Goal: Task Accomplishment & Management: Use online tool/utility

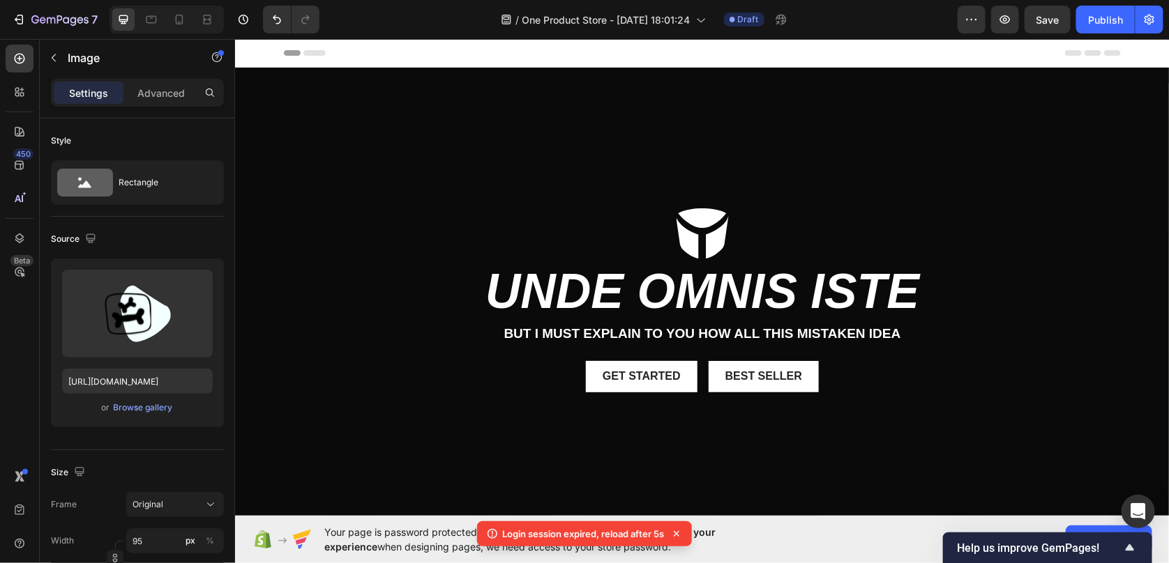
scroll to position [487, 0]
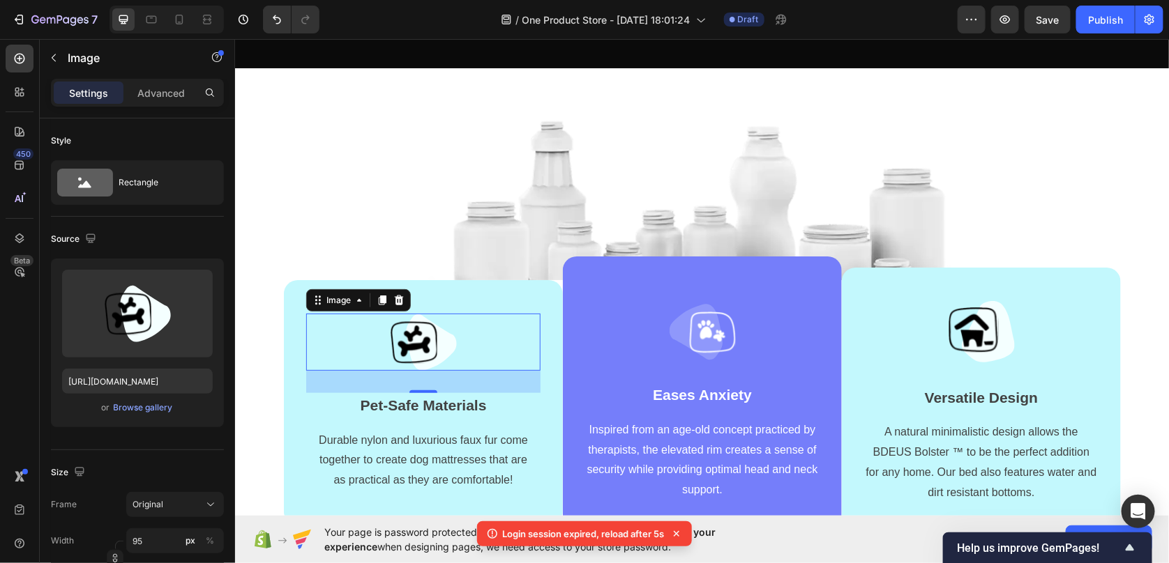
click at [426, 340] on img at bounding box center [423, 341] width 66 height 57
click at [155, 406] on div "Browse gallery" at bounding box center [143, 408] width 59 height 13
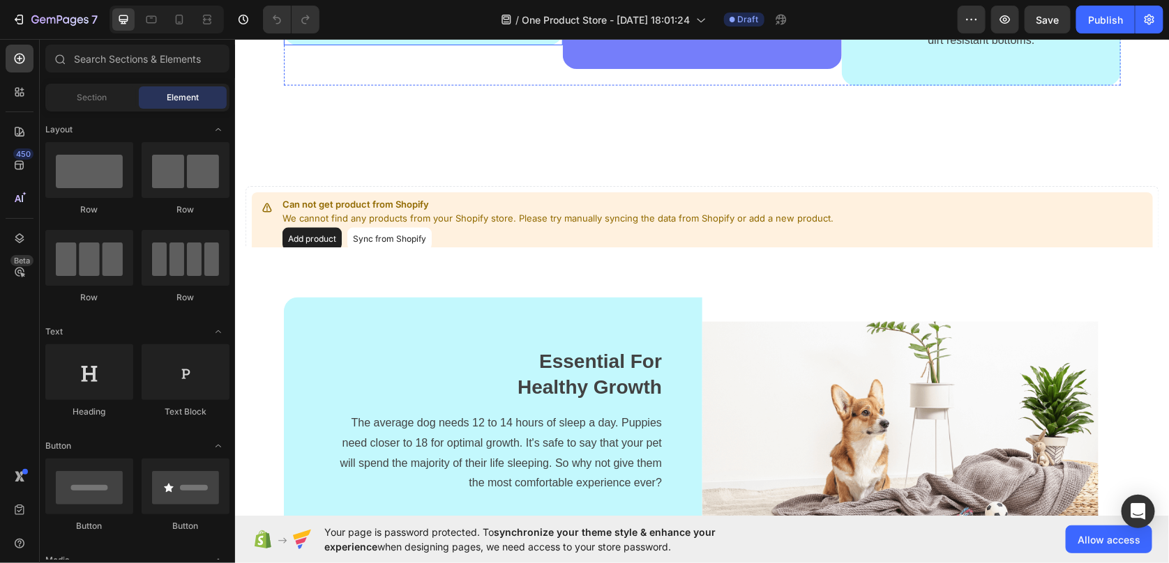
scroll to position [697, 0]
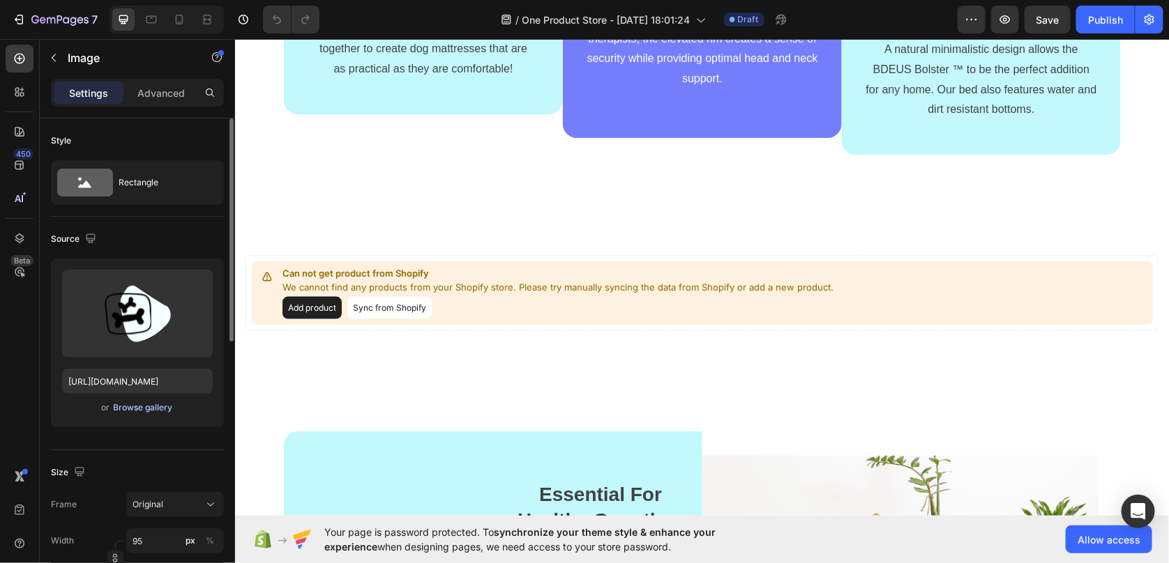
click at [153, 409] on div "Browse gallery" at bounding box center [143, 408] width 59 height 13
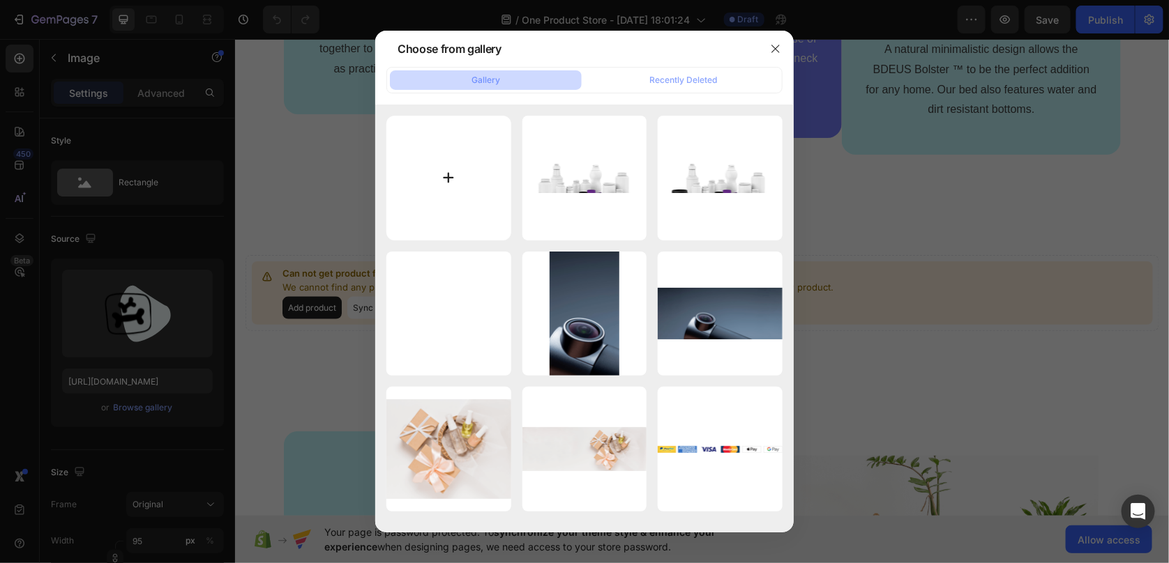
click at [464, 185] on input "file" at bounding box center [448, 178] width 125 height 125
type input "C:\fakepath\icons twatus-01.svg"
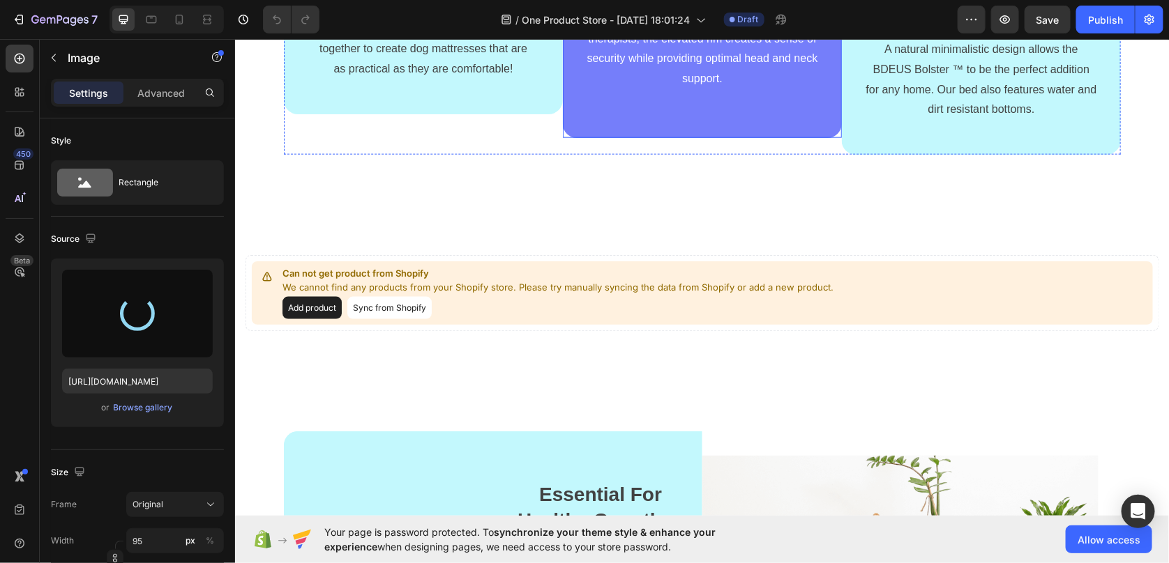
type input "[URL][DOMAIN_NAME]"
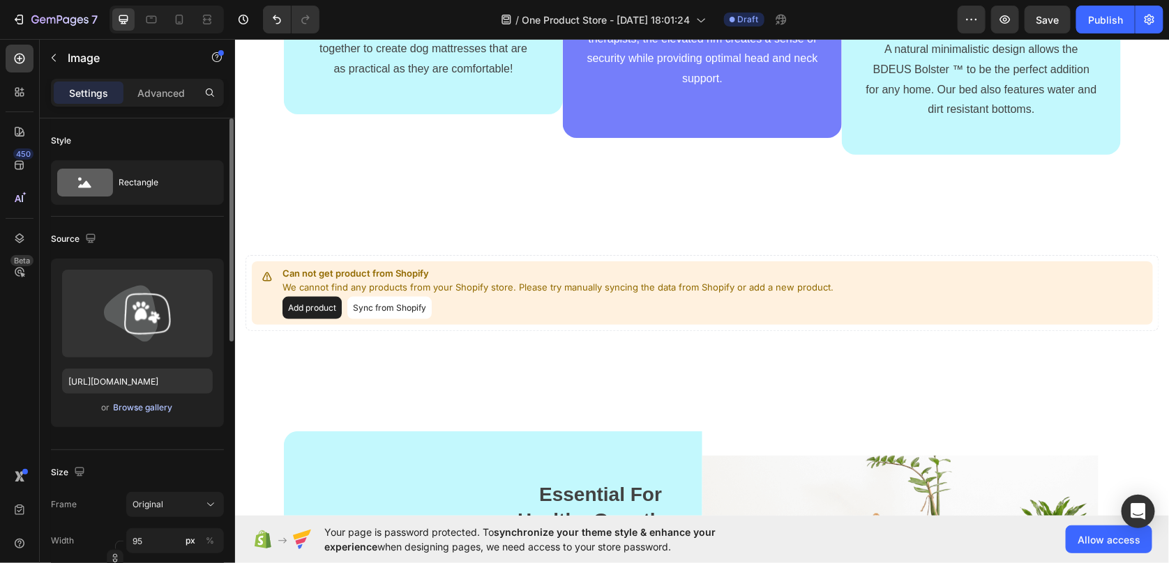
click at [154, 412] on div "Browse gallery" at bounding box center [143, 408] width 59 height 13
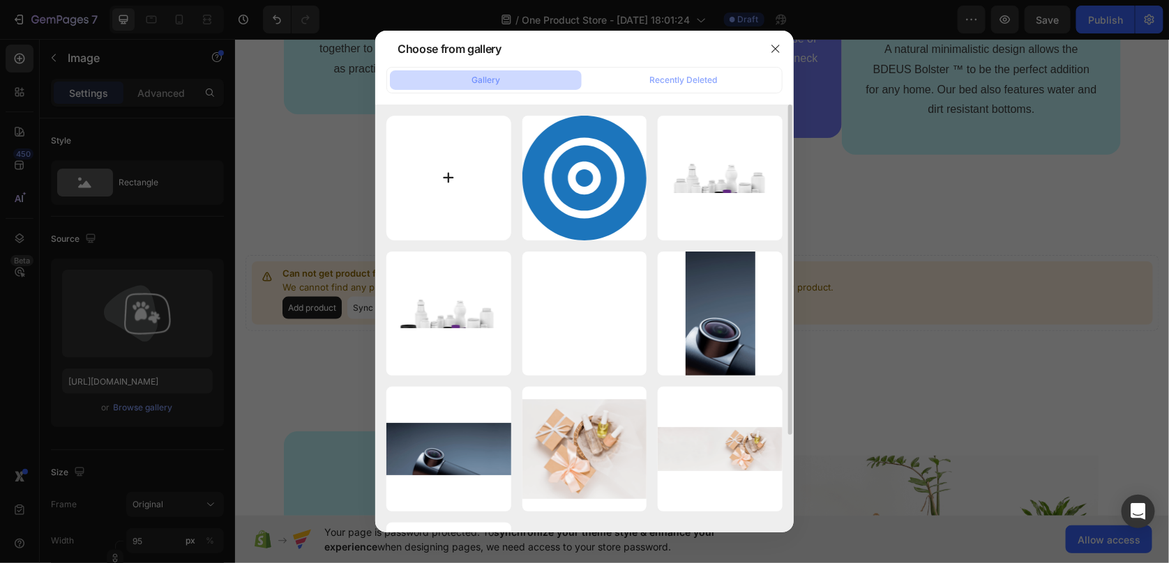
click at [454, 207] on input "file" at bounding box center [448, 178] width 125 height 125
type input "C:\fakepath\icons twatus-02.svg"
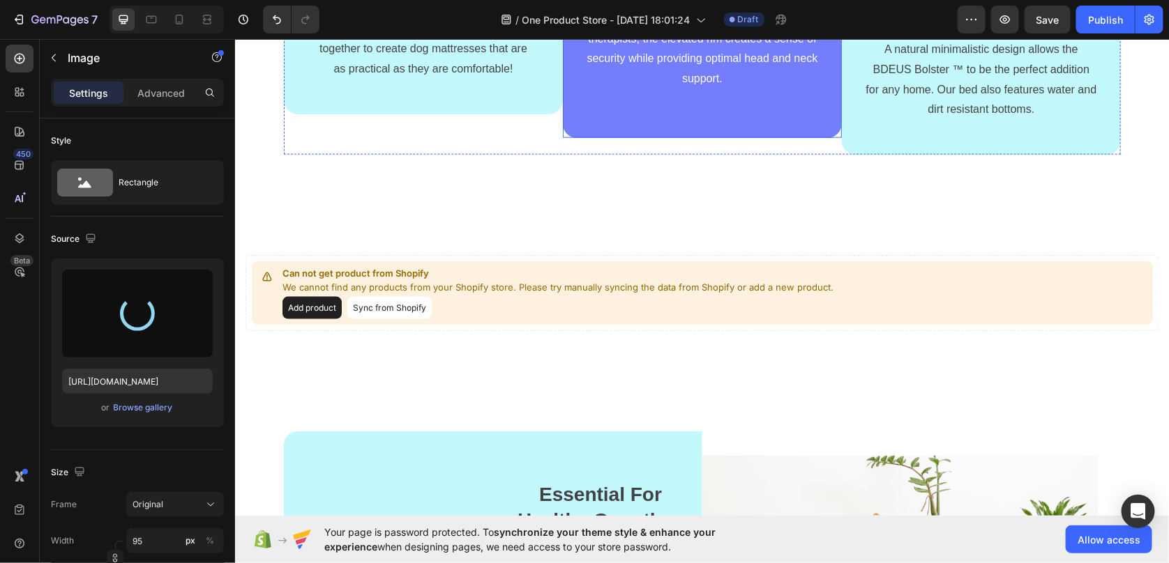
type input "[URL][DOMAIN_NAME]"
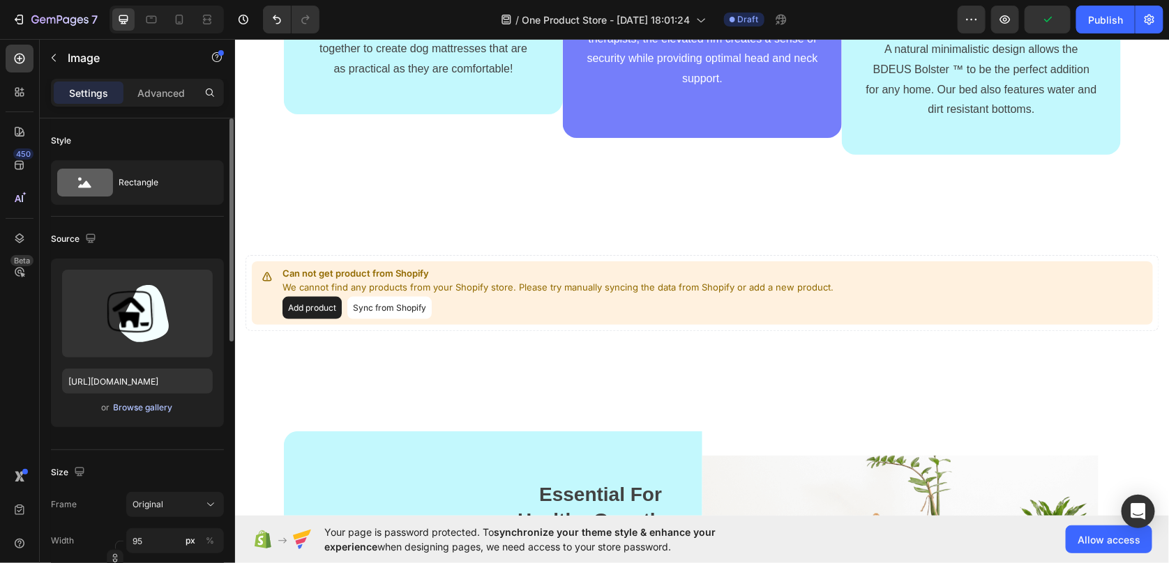
click at [145, 403] on div "Browse gallery" at bounding box center [143, 408] width 59 height 13
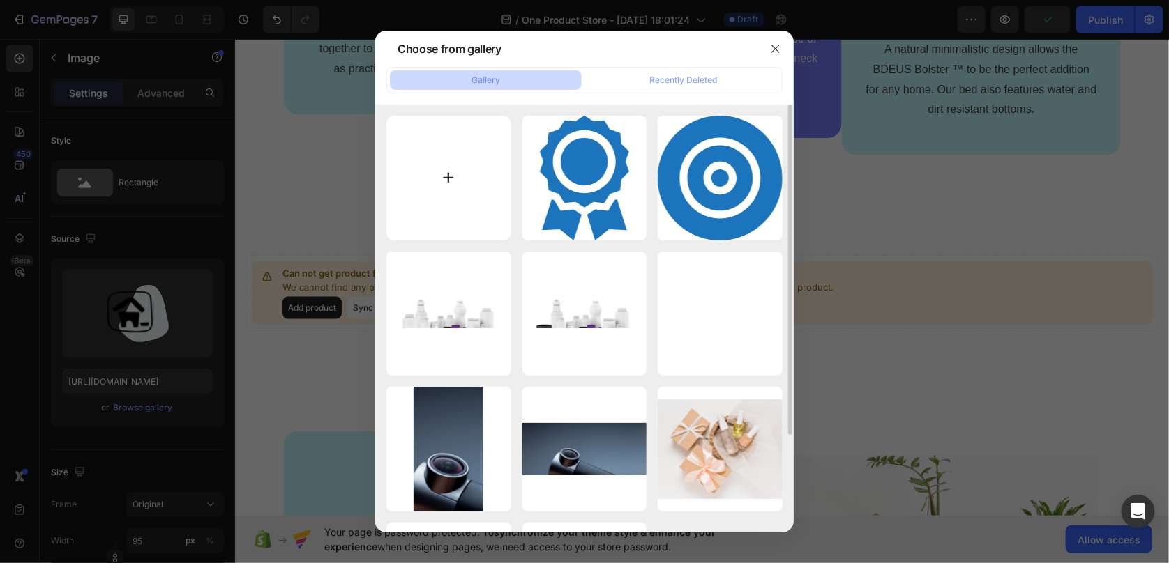
click at [457, 175] on input "file" at bounding box center [448, 178] width 125 height 125
type input "C:\fakepath\icons twatus-03.svg"
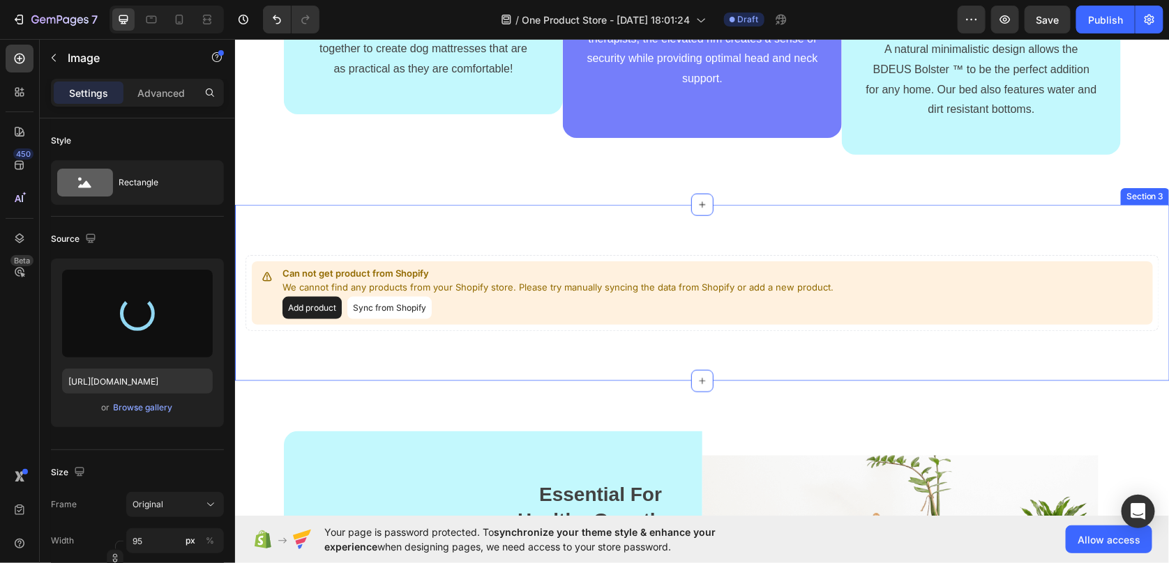
type input "[URL][DOMAIN_NAME]"
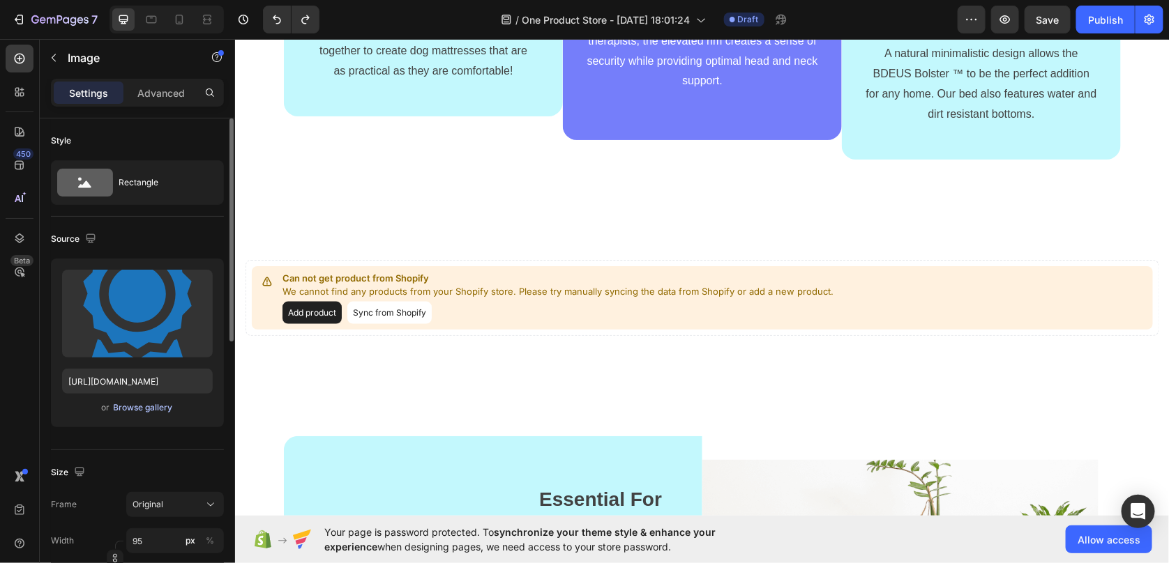
click at [146, 404] on div "Browse gallery" at bounding box center [143, 408] width 59 height 13
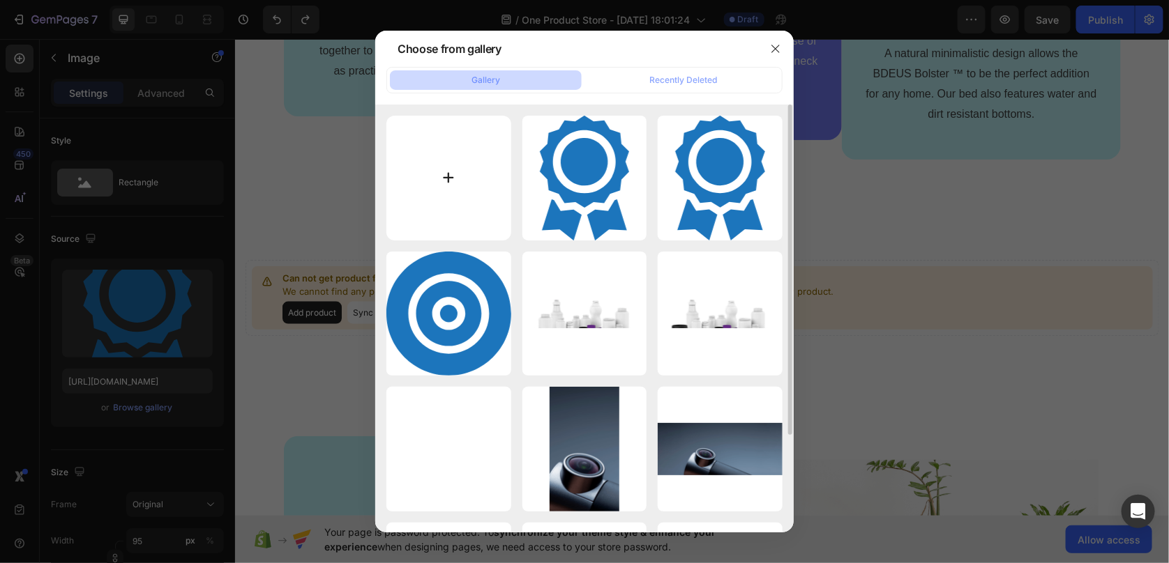
click at [451, 169] on input "file" at bounding box center [448, 178] width 125 height 125
type input "C:\fakepath\icons twatus-04.svg"
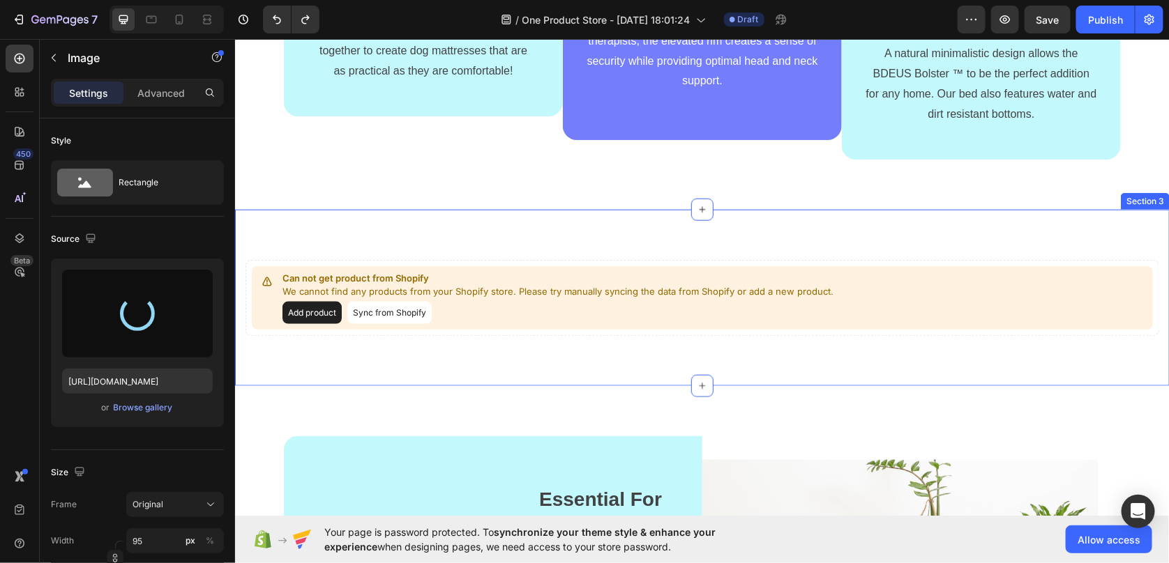
type input "[URL][DOMAIN_NAME]"
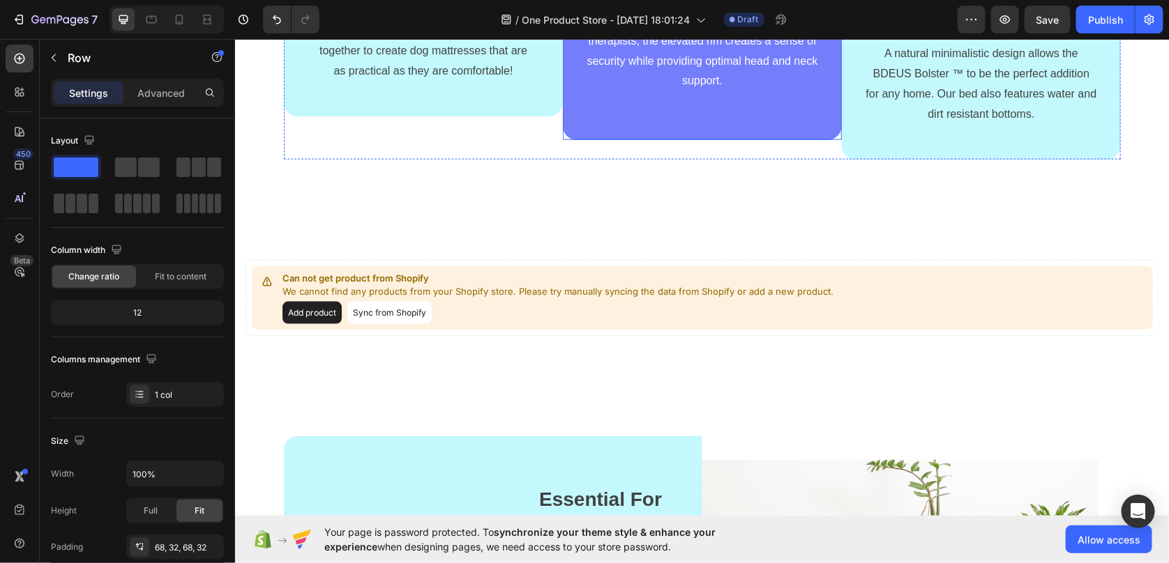
click at [806, 73] on div "Image Eases Anxiety Text block Inspired from an age-old concept practiced by th…" at bounding box center [701, 21] width 279 height 236
click at [494, 90] on div "Image Pet-Safe Materials Text block Durable nylon and luxurious faux fur come t…" at bounding box center [422, 21] width 279 height 188
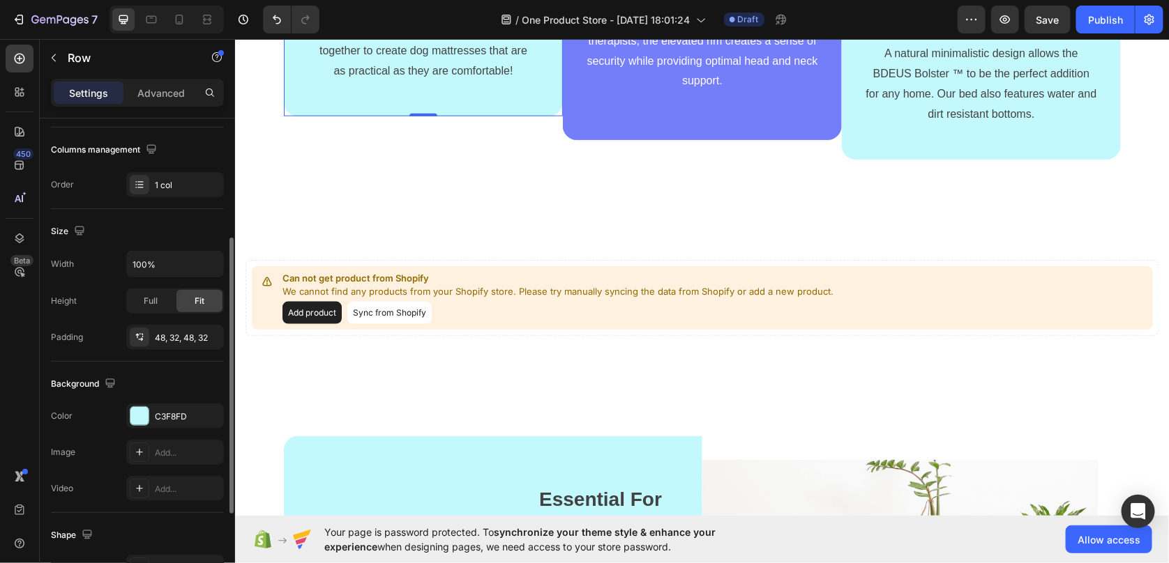
scroll to position [349, 0]
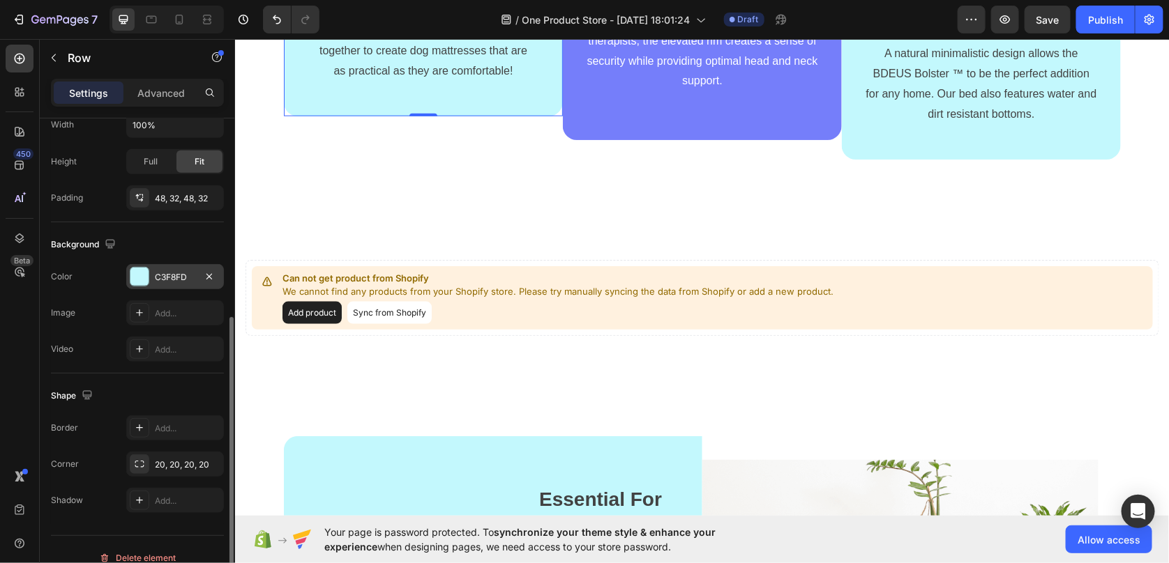
click at [178, 278] on div "C3F8FD" at bounding box center [175, 277] width 40 height 13
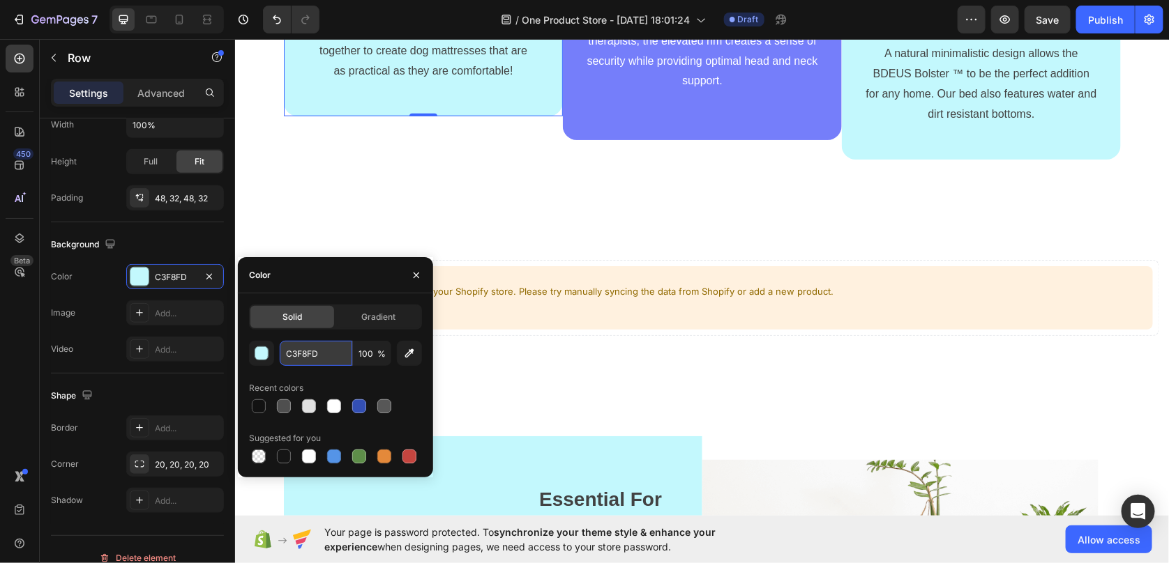
paste input "00AEEF"
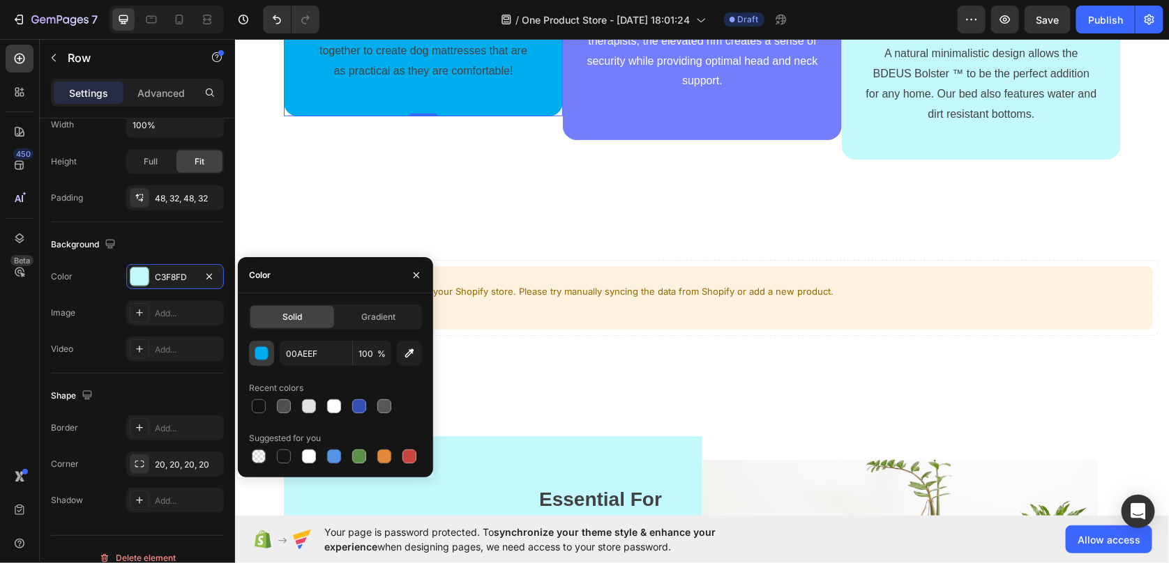
click at [267, 353] on div "button" at bounding box center [262, 354] width 14 height 14
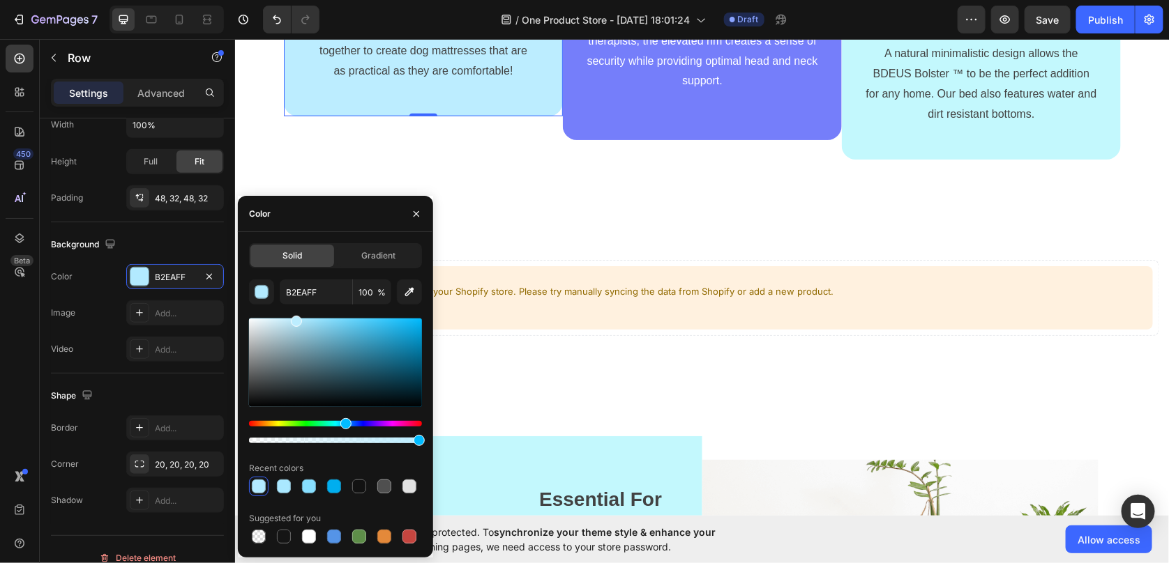
type input "BCEDFF"
drag, startPoint x: 386, startPoint y: 333, endPoint x: 294, endPoint y: 315, distance: 93.8
click at [294, 315] on div "BCEDFF 100 % Recent colors Suggested for you" at bounding box center [335, 413] width 173 height 267
click at [320, 291] on input "BCEDFF" at bounding box center [316, 292] width 73 height 25
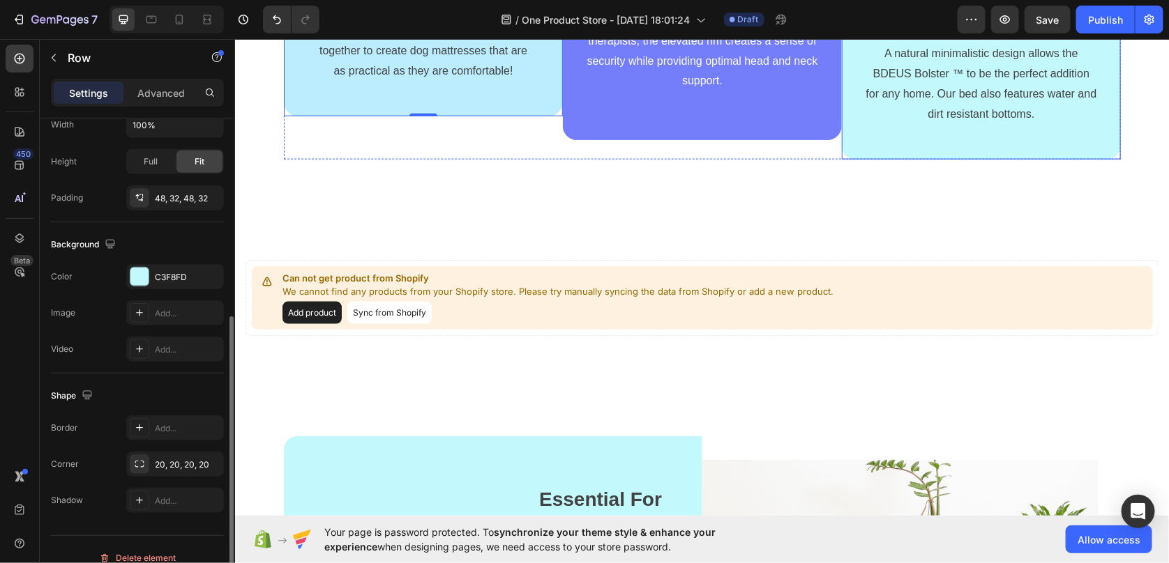
scroll to position [349, 0]
click at [869, 77] on div "Image Versatile Design Text block A natural minimalistic design allows the BDEU…" at bounding box center [980, 21] width 279 height 275
click at [172, 283] on div "C3F8FD" at bounding box center [175, 277] width 98 height 25
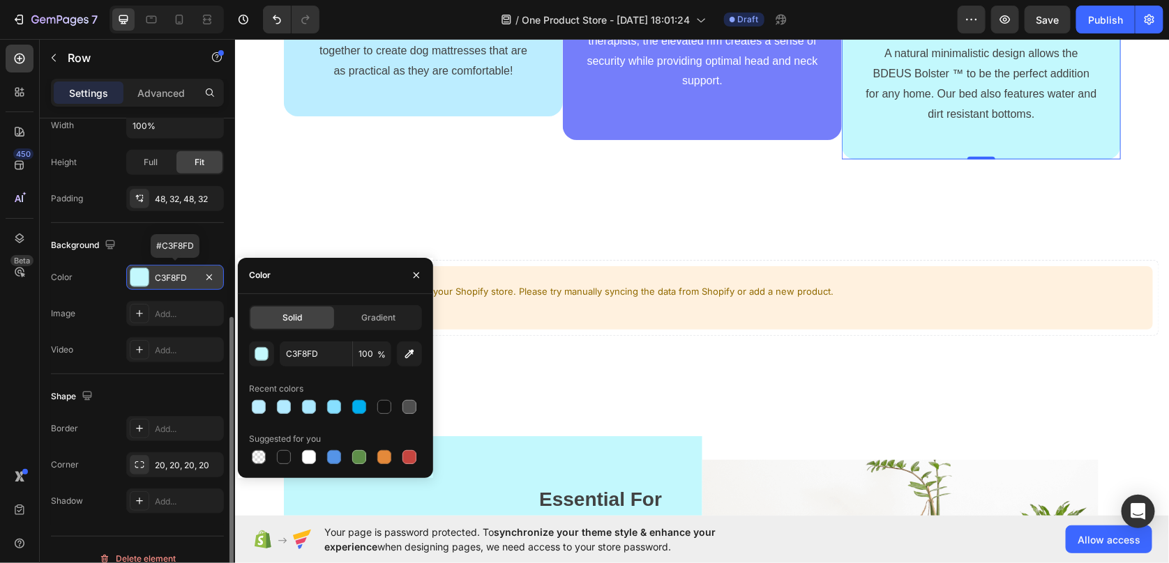
click at [180, 278] on div "C3F8FD" at bounding box center [175, 278] width 40 height 13
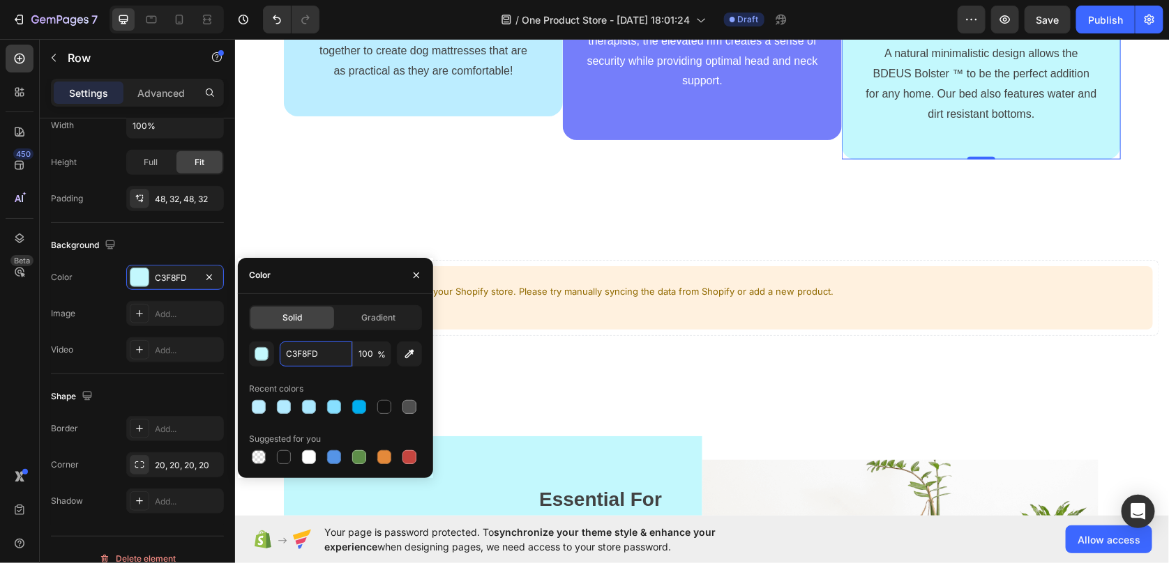
paste input "BCEDFF"
type input "BCEDFF"
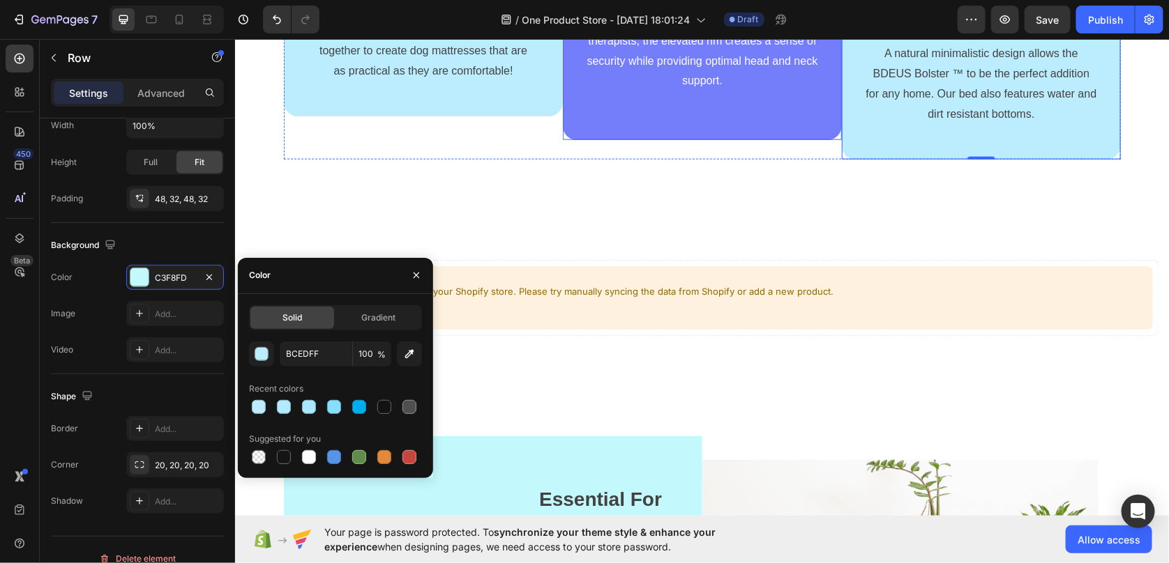
click at [788, 77] on div "Image Eases Anxiety Text block Inspired from an age-old concept practiced by th…" at bounding box center [701, 21] width 279 height 236
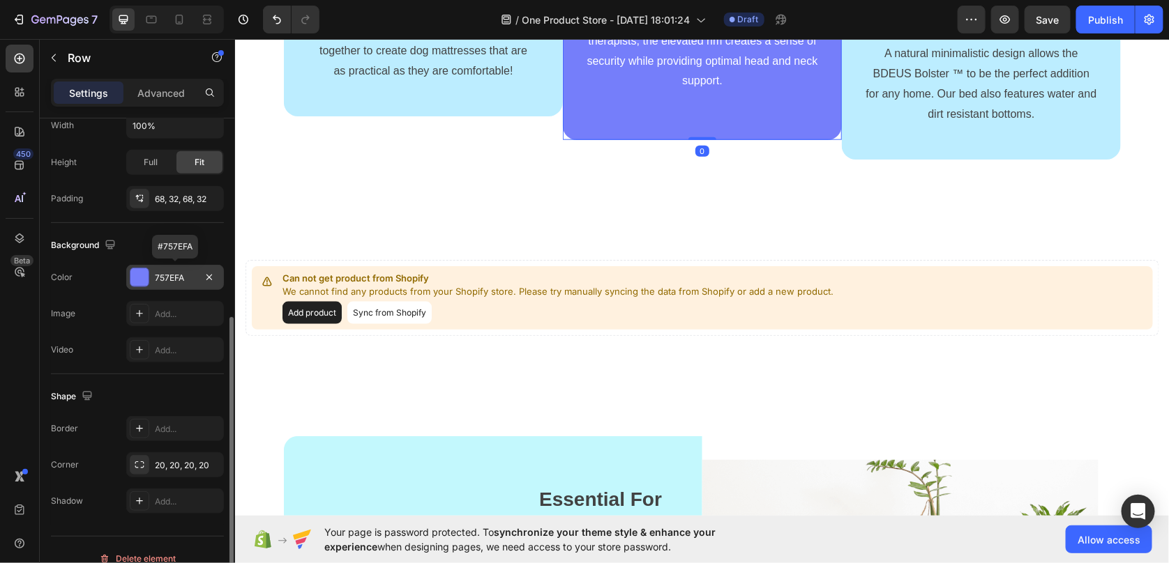
click at [158, 279] on div "757EFA" at bounding box center [175, 278] width 40 height 13
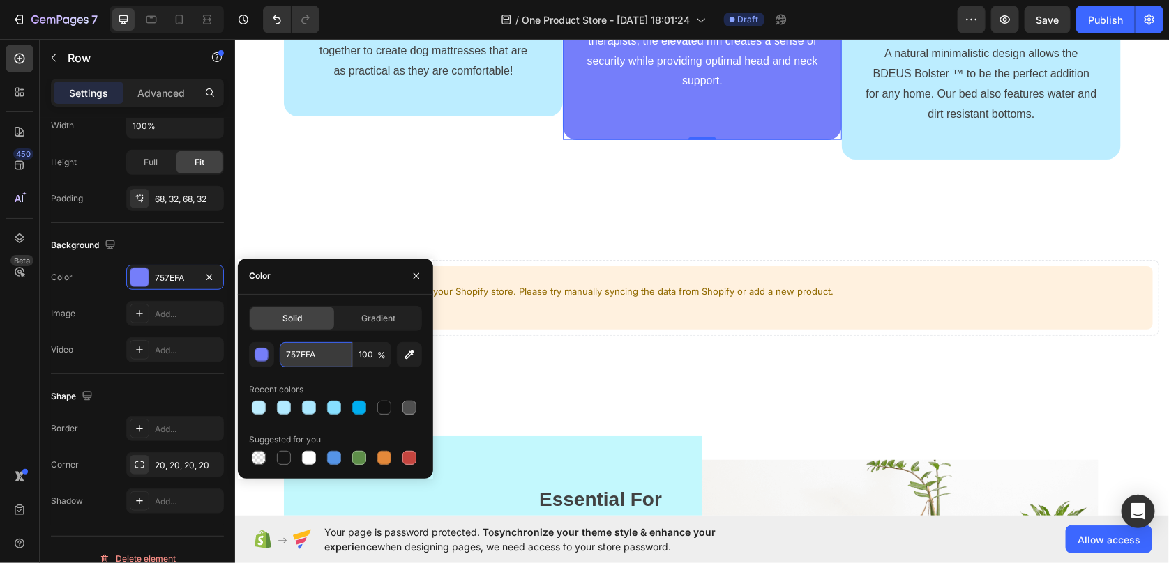
click at [312, 350] on input "757EFA" at bounding box center [316, 354] width 73 height 25
paste input "BCEDFF"
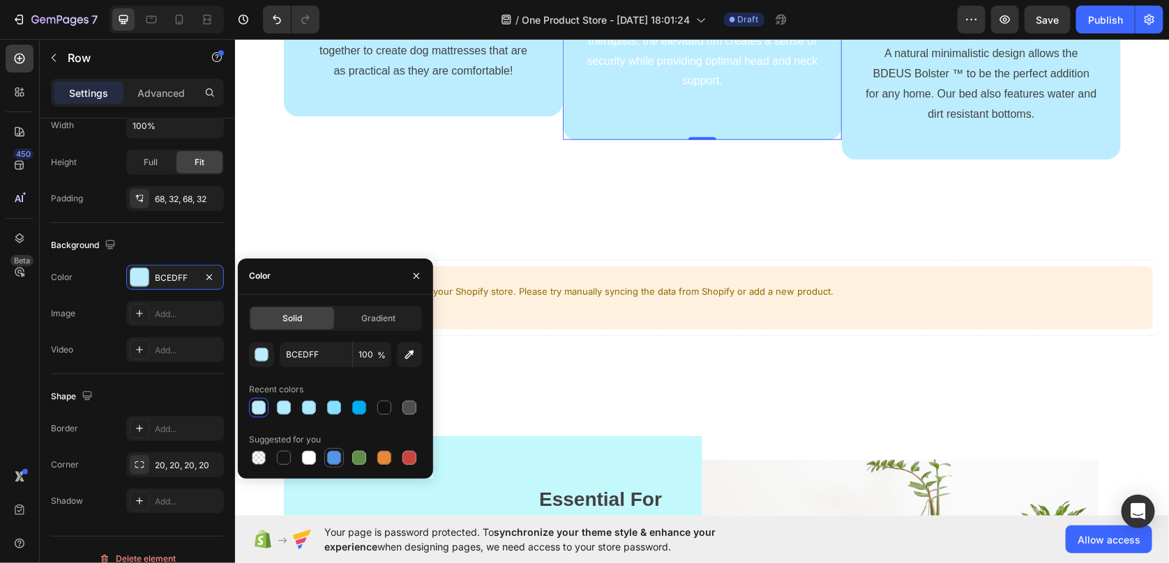
click at [338, 463] on div at bounding box center [334, 458] width 14 height 14
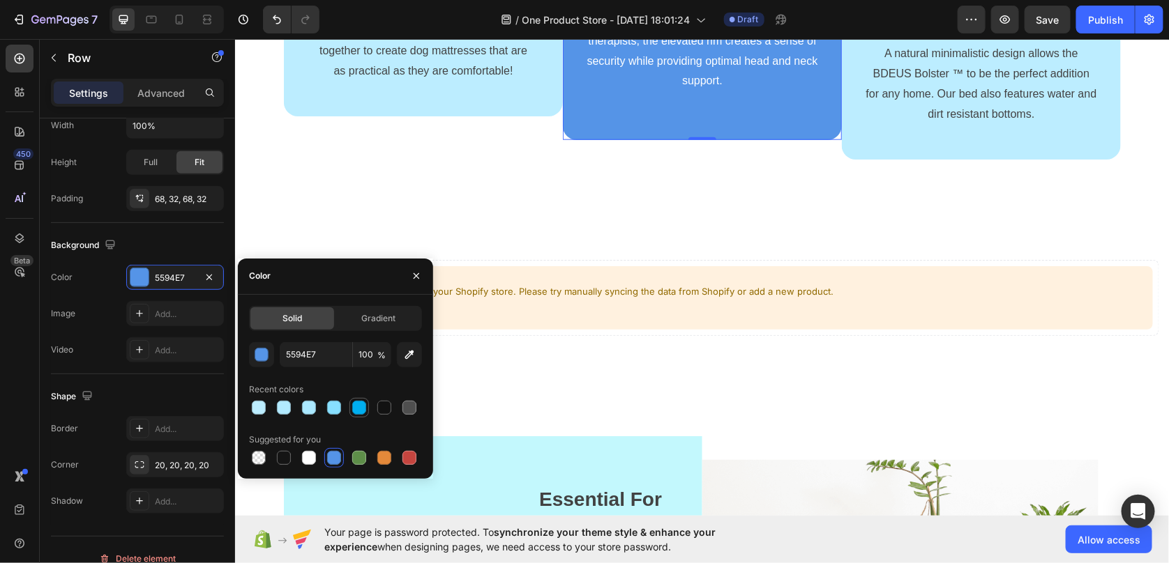
click at [353, 404] on div at bounding box center [359, 408] width 14 height 14
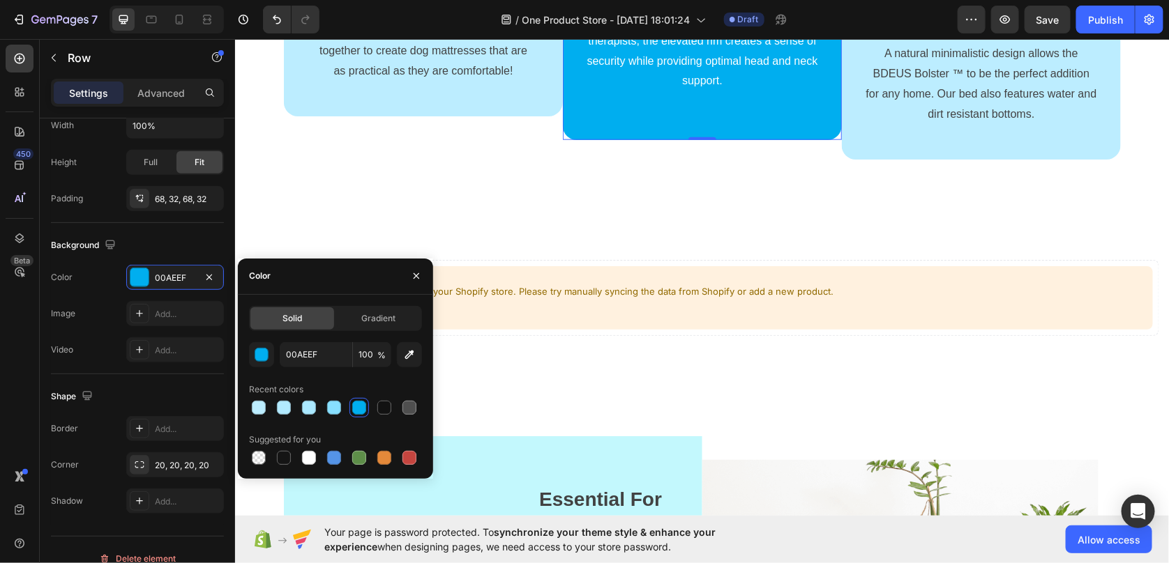
click at [338, 383] on div "Recent colors" at bounding box center [335, 390] width 173 height 22
click at [323, 361] on input "00AEEF" at bounding box center [316, 354] width 73 height 25
click at [267, 360] on div "button" at bounding box center [261, 355] width 14 height 14
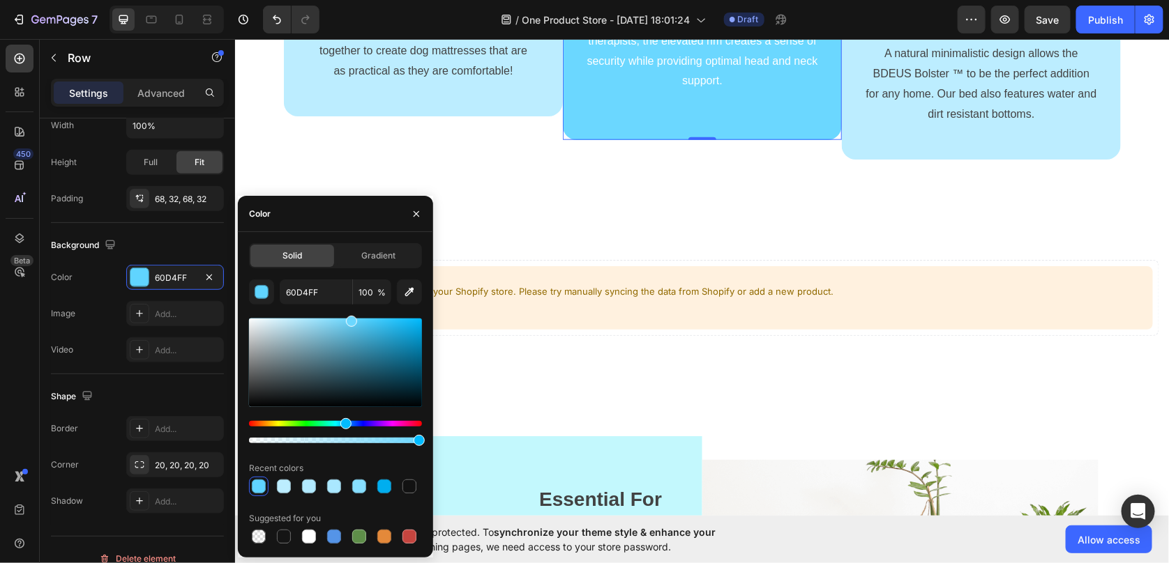
drag, startPoint x: 401, startPoint y: 329, endPoint x: 349, endPoint y: 312, distance: 54.2
click at [349, 312] on div "60D4FF 100 % Recent colors Suggested for you" at bounding box center [335, 413] width 173 height 267
click at [349, 312] on div "6BD7FF 100 % Recent colors Suggested for you" at bounding box center [335, 413] width 173 height 267
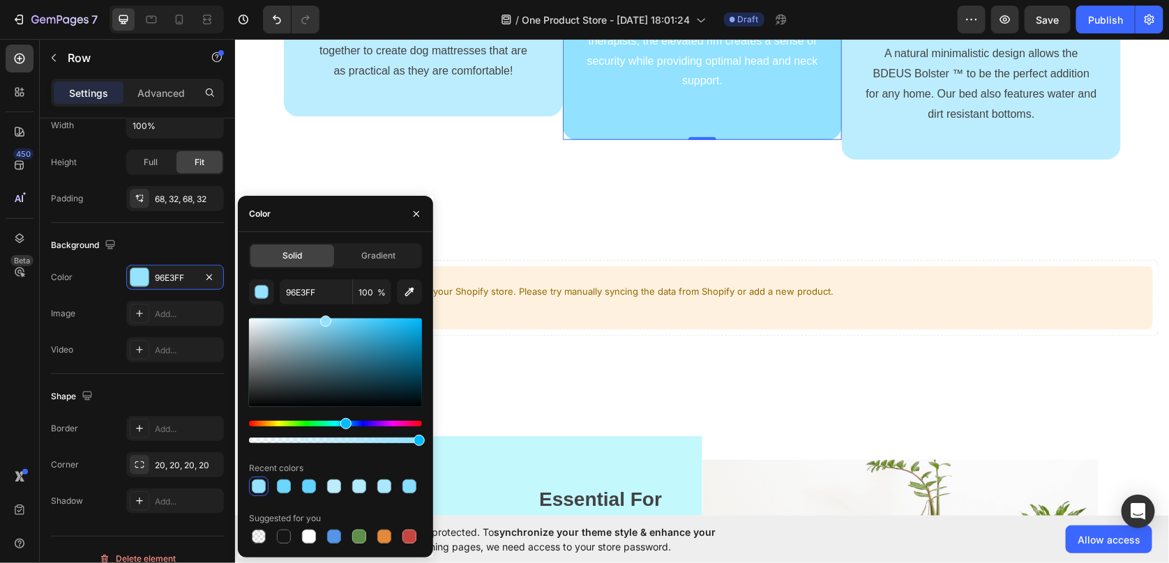
drag, startPoint x: 353, startPoint y: 318, endPoint x: 323, endPoint y: 317, distance: 30.0
click at [323, 317] on div at bounding box center [325, 321] width 11 height 11
type input "91E1FF"
click at [639, 209] on div "Image Image Pet-Safe Materials Text block Durable nylon and luxurious faux fur …" at bounding box center [701, 33] width 934 height 351
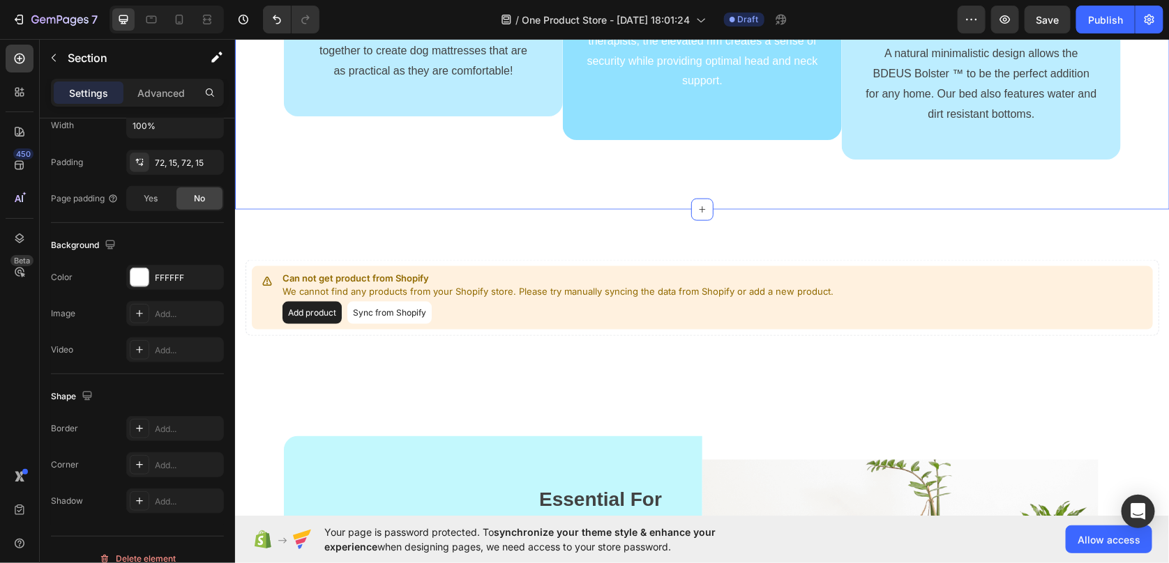
scroll to position [0, 0]
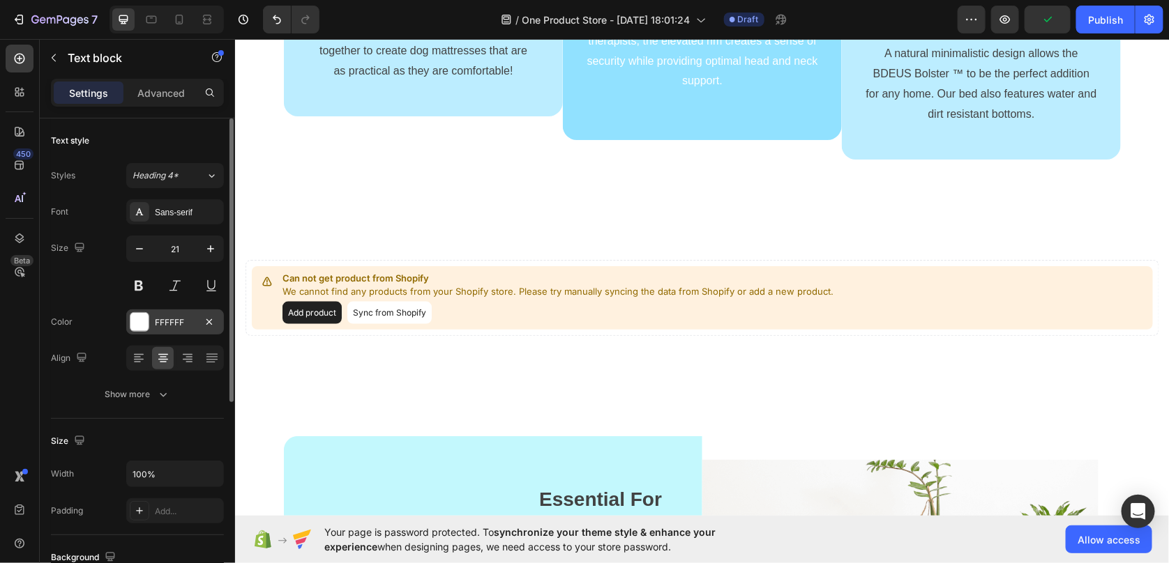
click at [141, 319] on div at bounding box center [139, 322] width 18 height 18
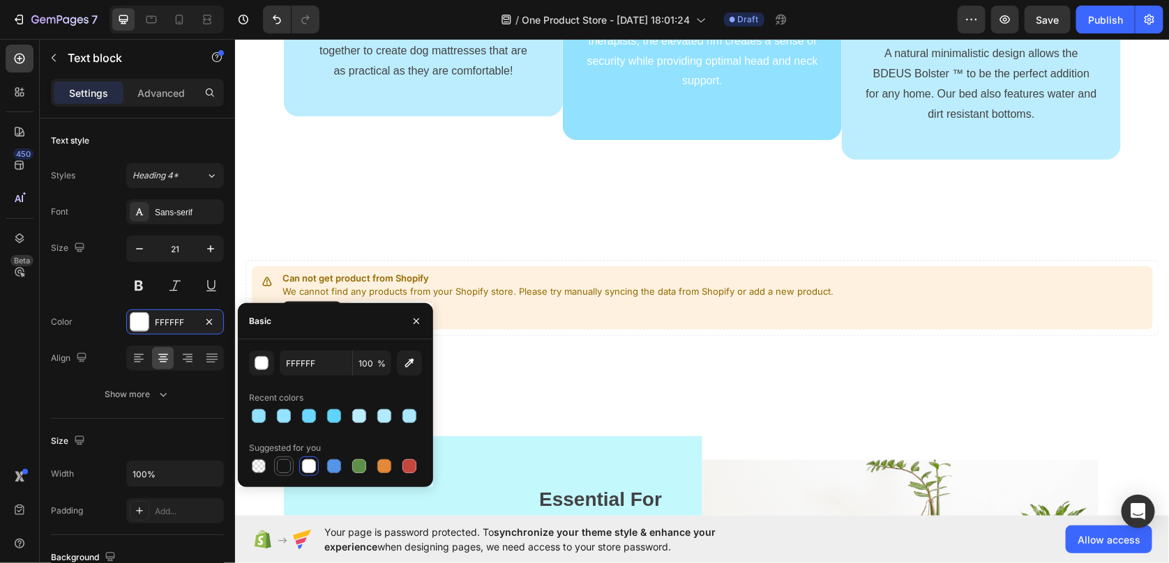
click at [286, 471] on div at bounding box center [284, 466] width 14 height 14
type input "151515"
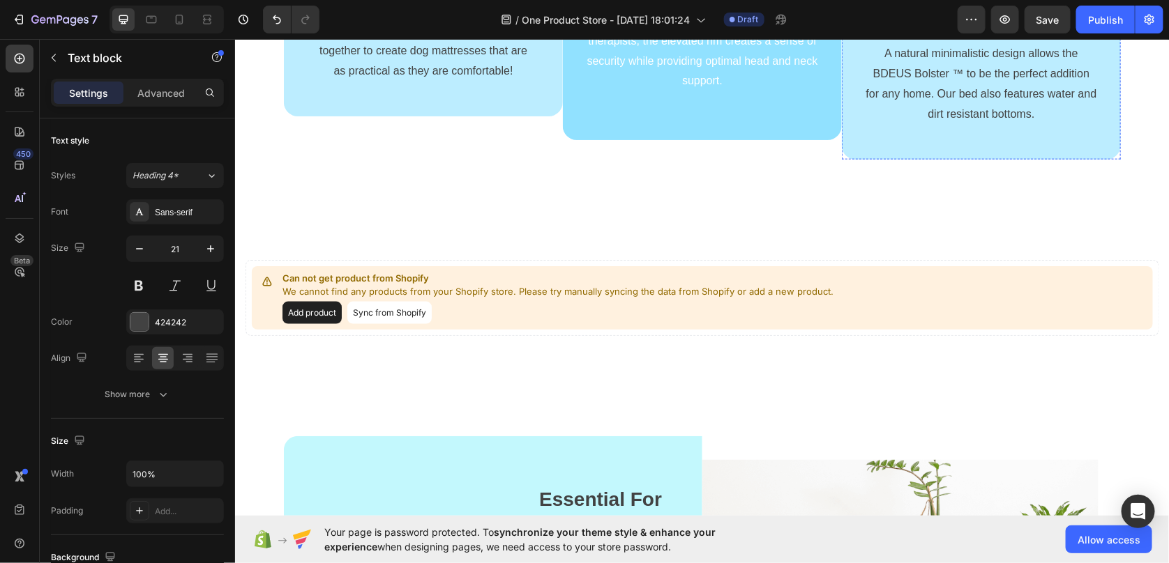
click at [923, 30] on p "Versatile Design" at bounding box center [980, 19] width 231 height 22
click at [164, 326] on div "424242" at bounding box center [175, 323] width 40 height 13
click at [185, 325] on div "151515" at bounding box center [175, 323] width 40 height 13
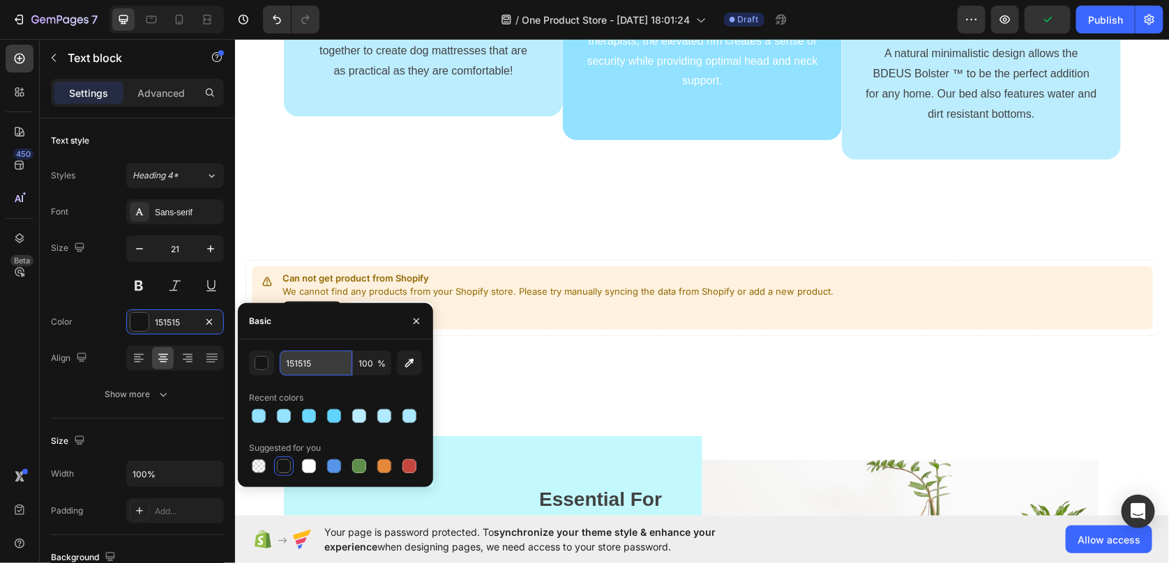
click at [339, 365] on input "151515" at bounding box center [316, 363] width 73 height 25
paste input "424242"
type input "424242"
click at [736, 91] on p "Inspired from an age-old concept practiced by therapists, the elevated rim crea…" at bounding box center [701, 50] width 231 height 80
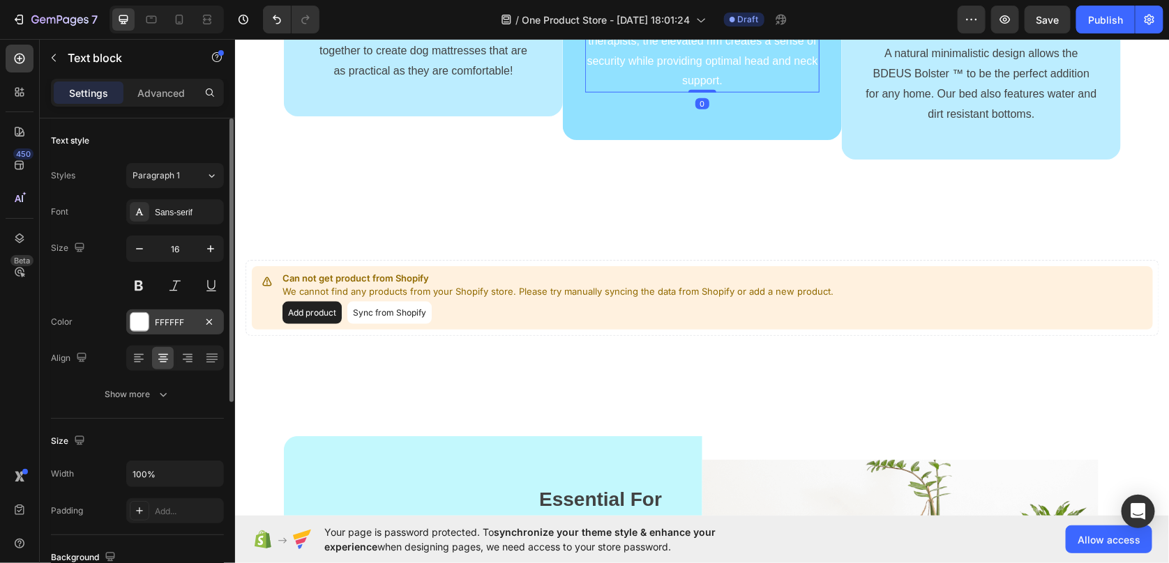
click at [172, 325] on div "FFFFFF" at bounding box center [175, 323] width 40 height 13
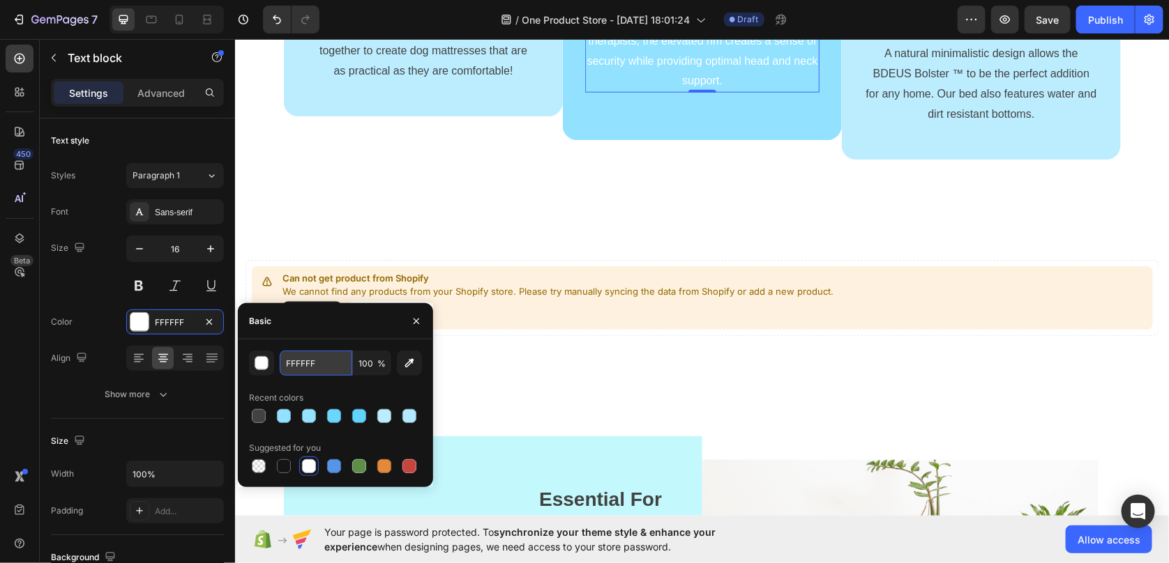
click at [319, 361] on input "FFFFFF" at bounding box center [316, 363] width 73 height 25
paste input "424242"
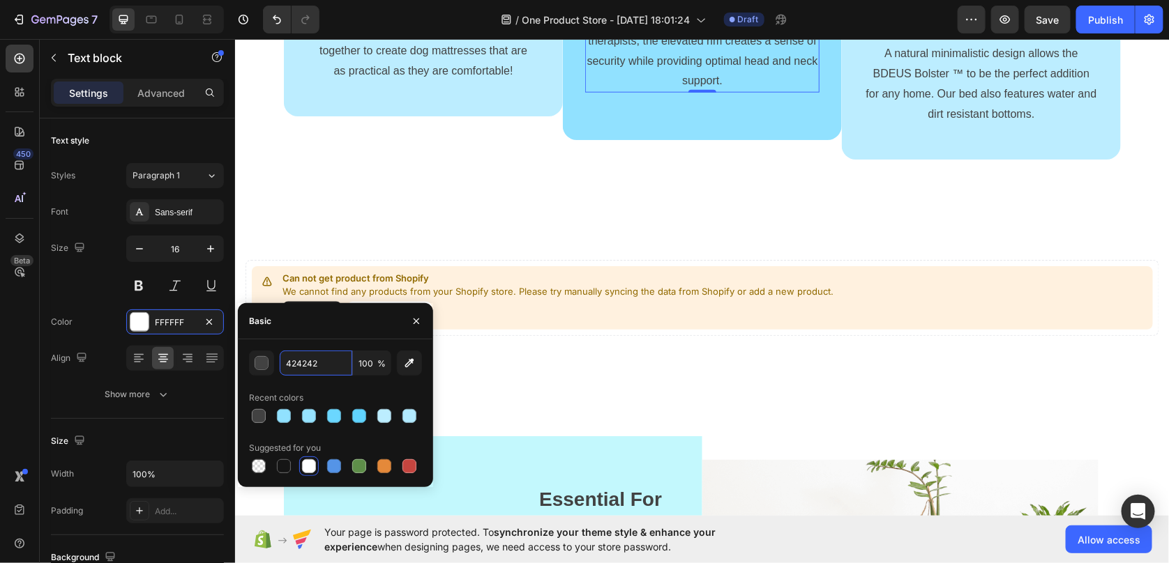
type input "424242"
click at [319, 337] on div "Basic" at bounding box center [335, 321] width 195 height 36
click at [734, 209] on div "Image Image Pet-Safe Materials Text block Durable nylon and luxurious faux fur …" at bounding box center [701, 33] width 934 height 351
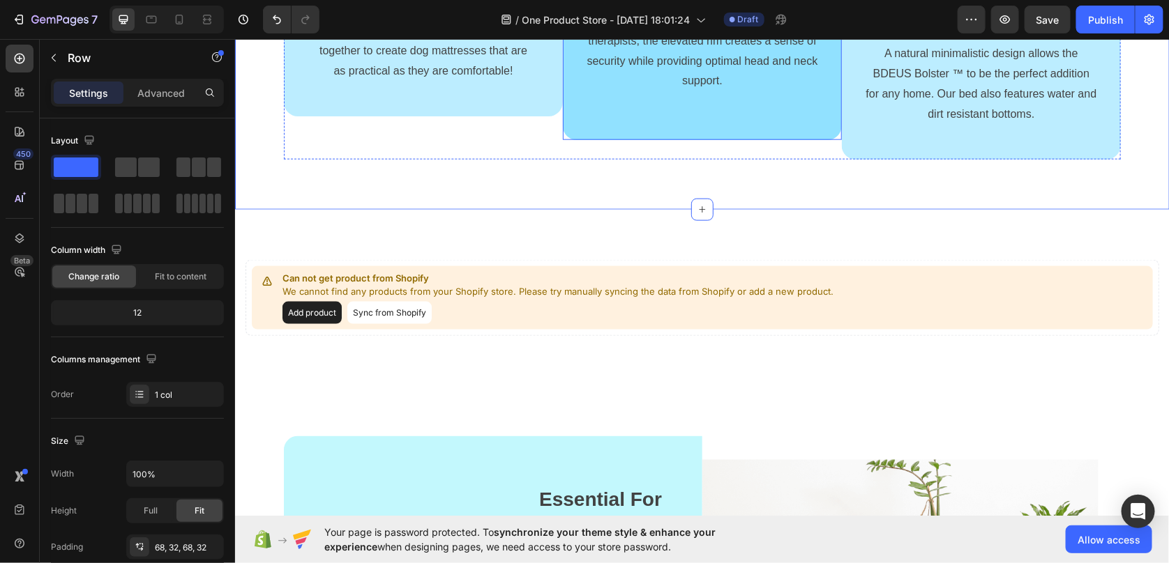
click at [812, 87] on div "Image Eases Anxiety Text block Inspired from an age-old concept practiced by th…" at bounding box center [701, 21] width 279 height 236
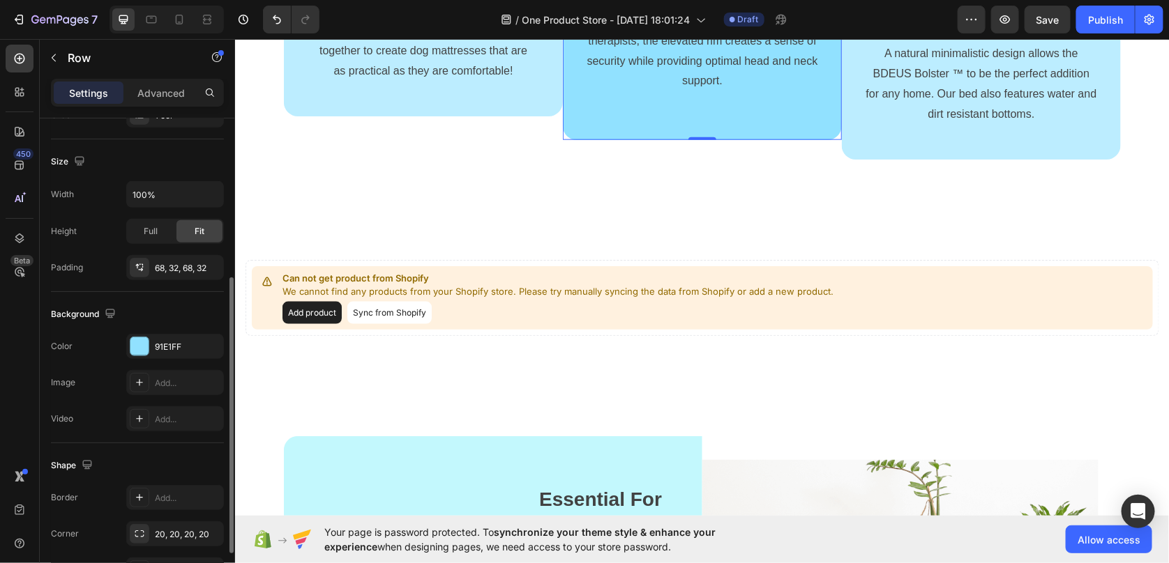
scroll to position [349, 0]
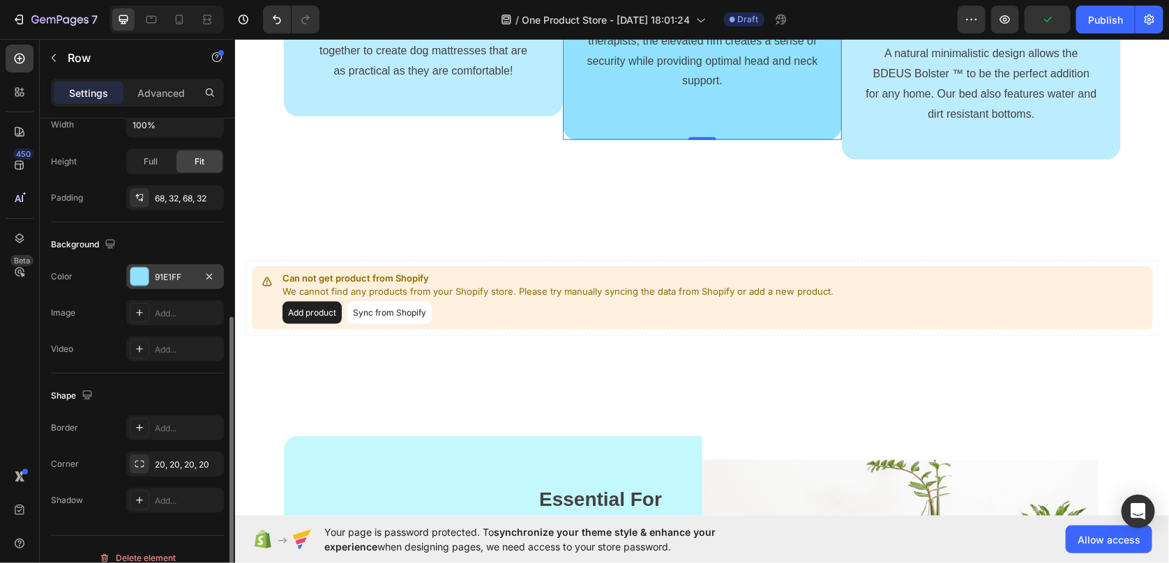
click at [141, 272] on div at bounding box center [139, 277] width 18 height 18
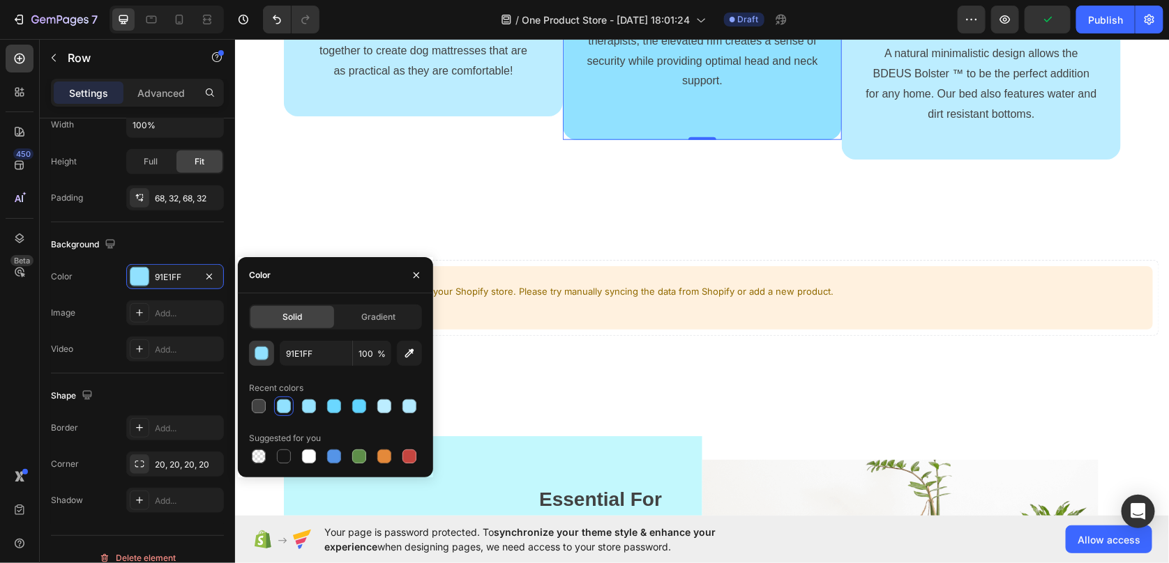
click at [267, 351] on div "button" at bounding box center [262, 354] width 14 height 14
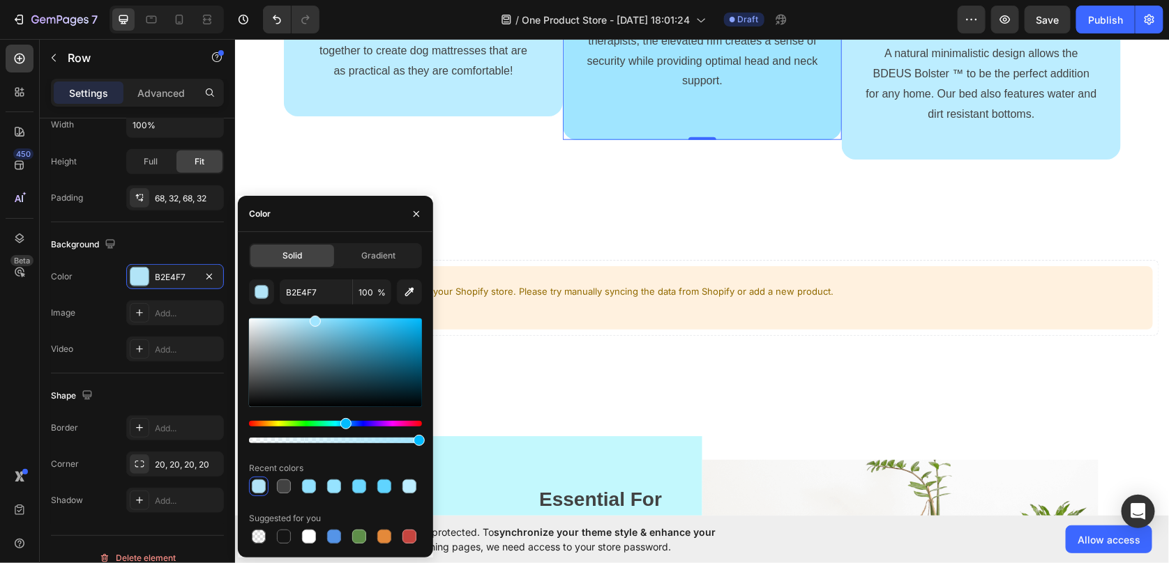
type input "A0E5FF"
drag, startPoint x: 325, startPoint y: 318, endPoint x: 314, endPoint y: 314, distance: 11.7
click at [314, 314] on div "A0E5FF 100 % Recent colors Suggested for you" at bounding box center [335, 413] width 173 height 267
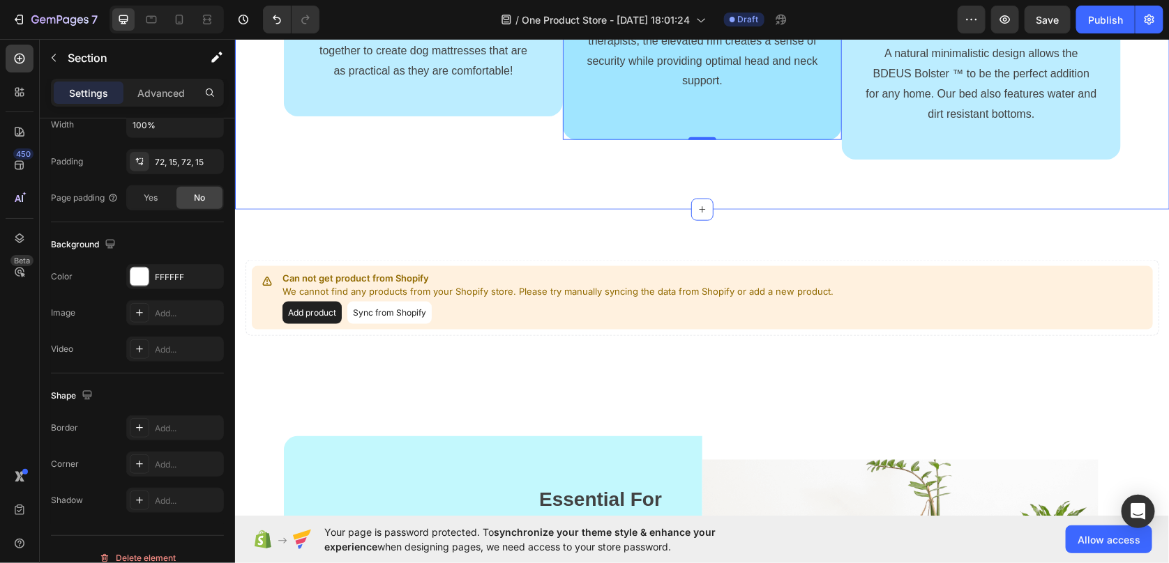
click at [775, 209] on div "Image Image Pet-Safe Materials Text block Durable nylon and luxurious faux fur …" at bounding box center [701, 33] width 934 height 351
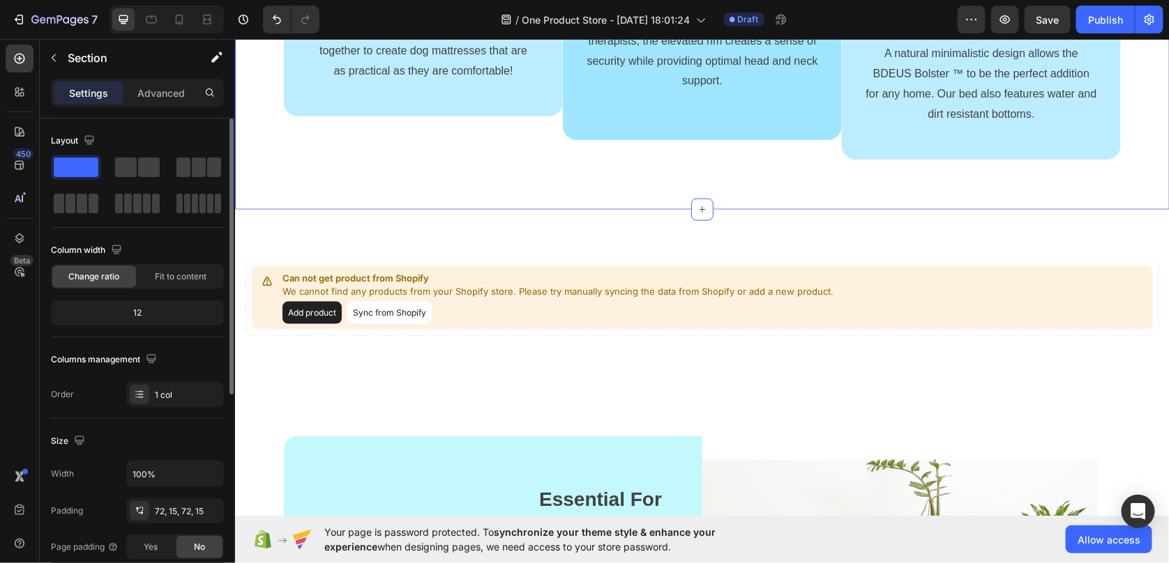
click at [886, 209] on div "Image Image Pet-Safe Materials Text block Durable nylon and luxurious faux fur …" at bounding box center [701, 33] width 934 height 351
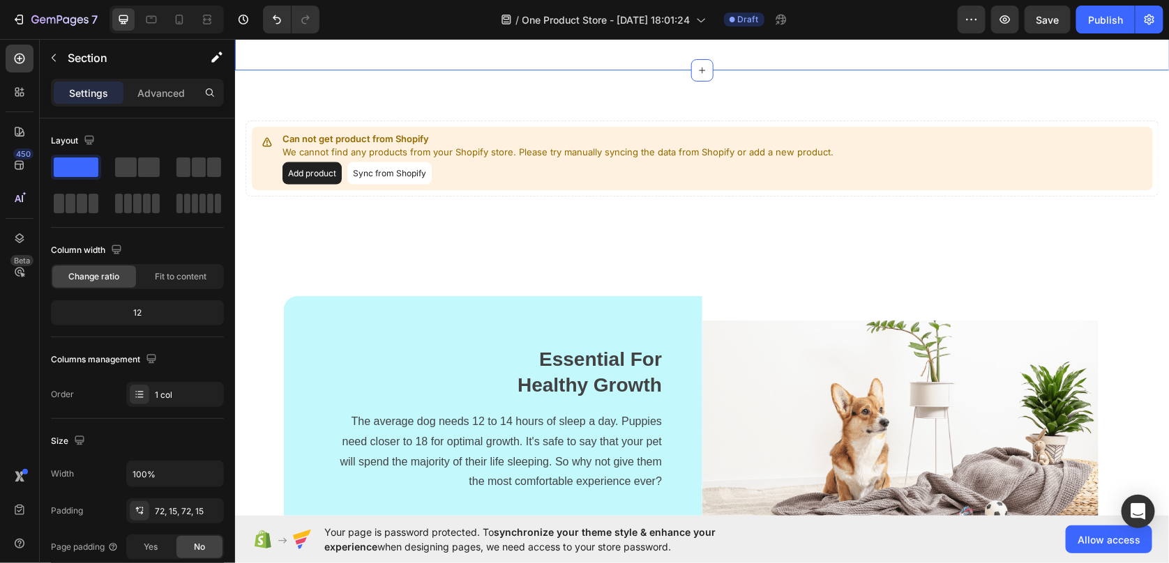
scroll to position [906, 0]
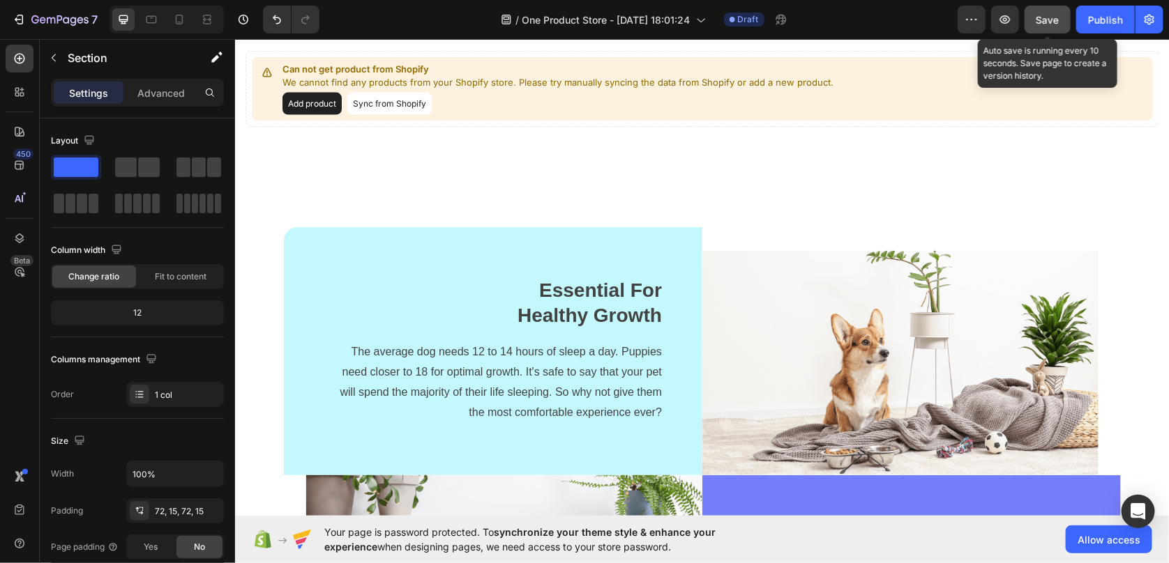
click at [1047, 20] on span "Save" at bounding box center [1047, 20] width 23 height 12
click at [1006, 24] on icon "button" at bounding box center [1005, 20] width 14 height 14
